Goal: Find specific page/section: Find specific page/section

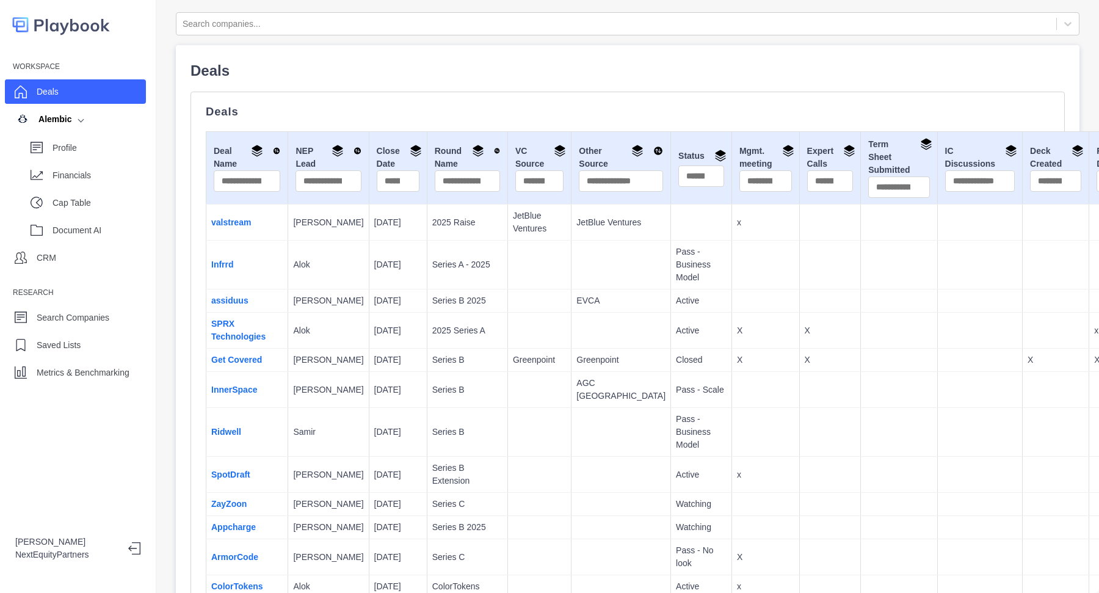
drag, startPoint x: 498, startPoint y: 291, endPoint x: 485, endPoint y: 278, distance: 18.6
click at [507, 290] on td at bounding box center [538, 300] width 63 height 23
click at [241, 364] on link "Get Covered" at bounding box center [236, 360] width 51 height 10
